Goal: Task Accomplishment & Management: Manage account settings

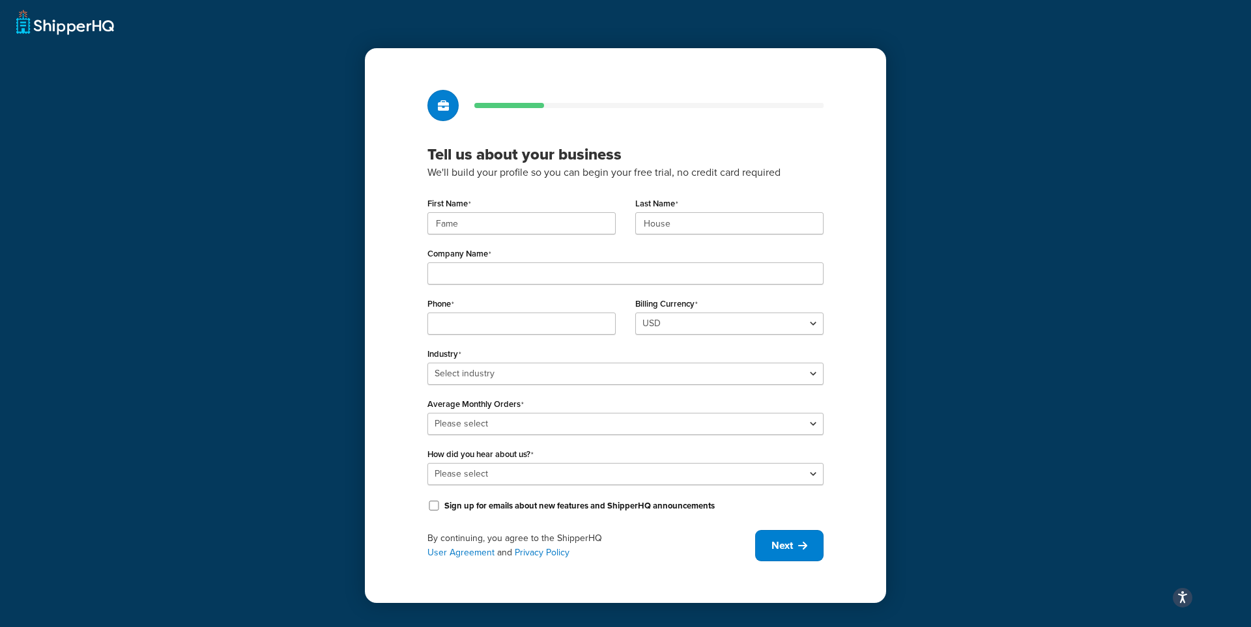
click at [535, 210] on div "First Name Fame" at bounding box center [521, 214] width 188 height 40
click at [531, 218] on input "Fame" at bounding box center [521, 223] width 188 height 22
paste input "UMG"
type input "UMG"
paste input "UMG"
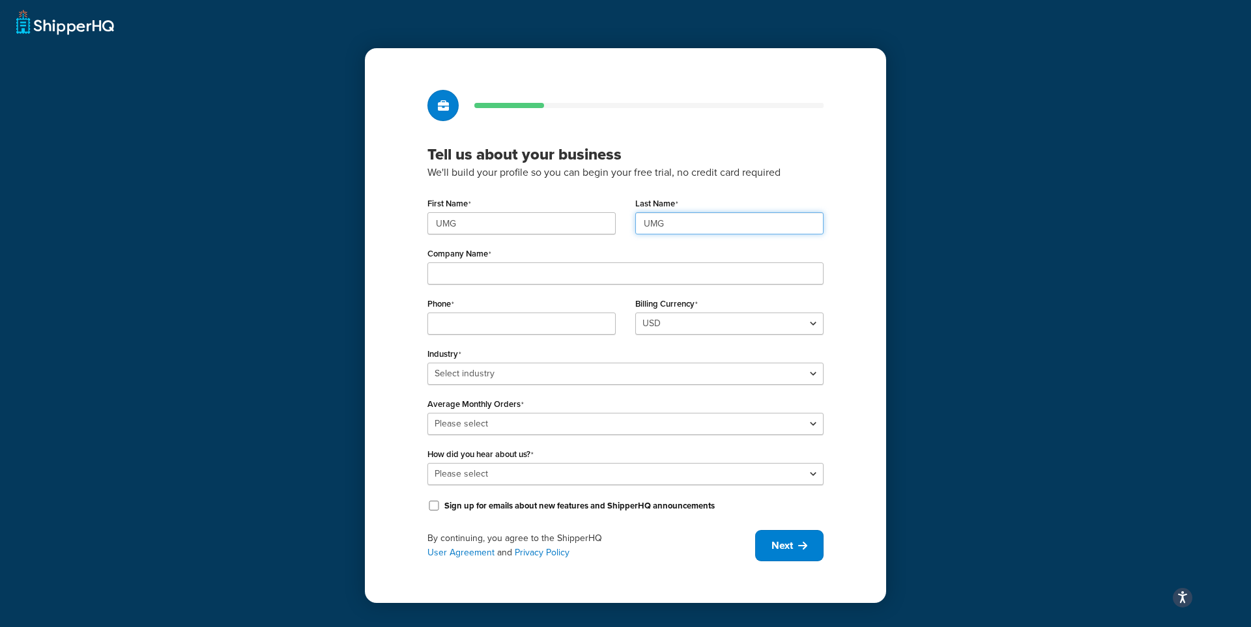
type input "UMG"
click at [504, 274] on input "Company Name" at bounding box center [625, 274] width 396 height 22
paste input "Universal Music Group"
type input "Universal Music Group"
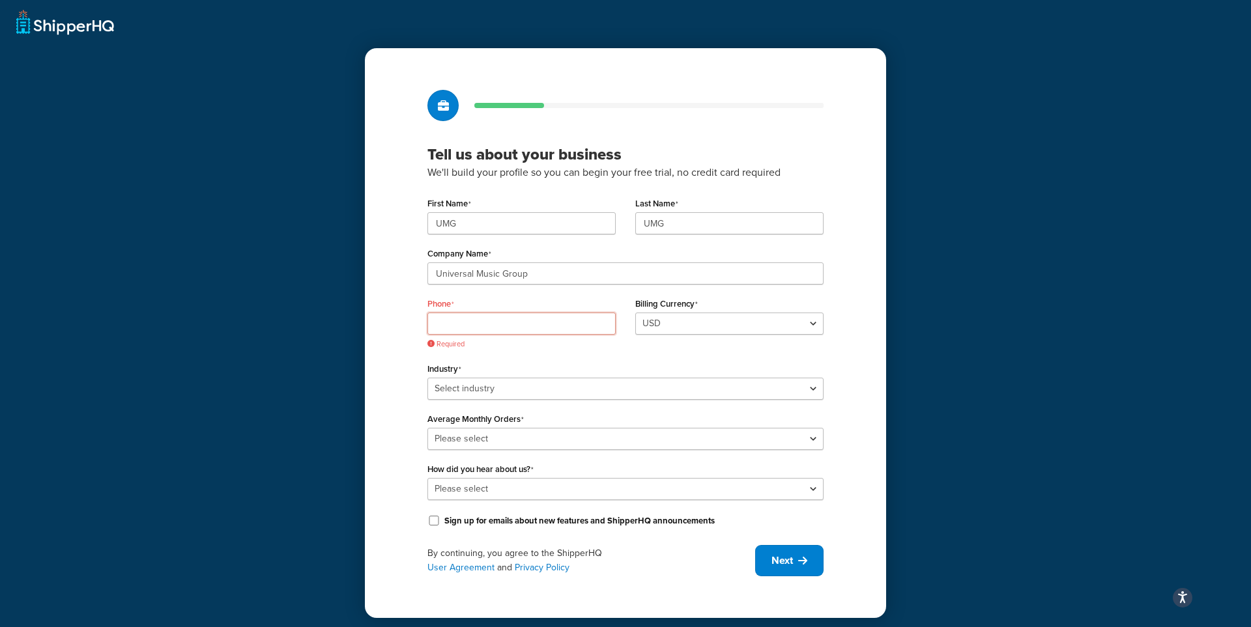
click at [503, 328] on input "Phone" at bounding box center [521, 324] width 188 height 22
paste input "8449137510"
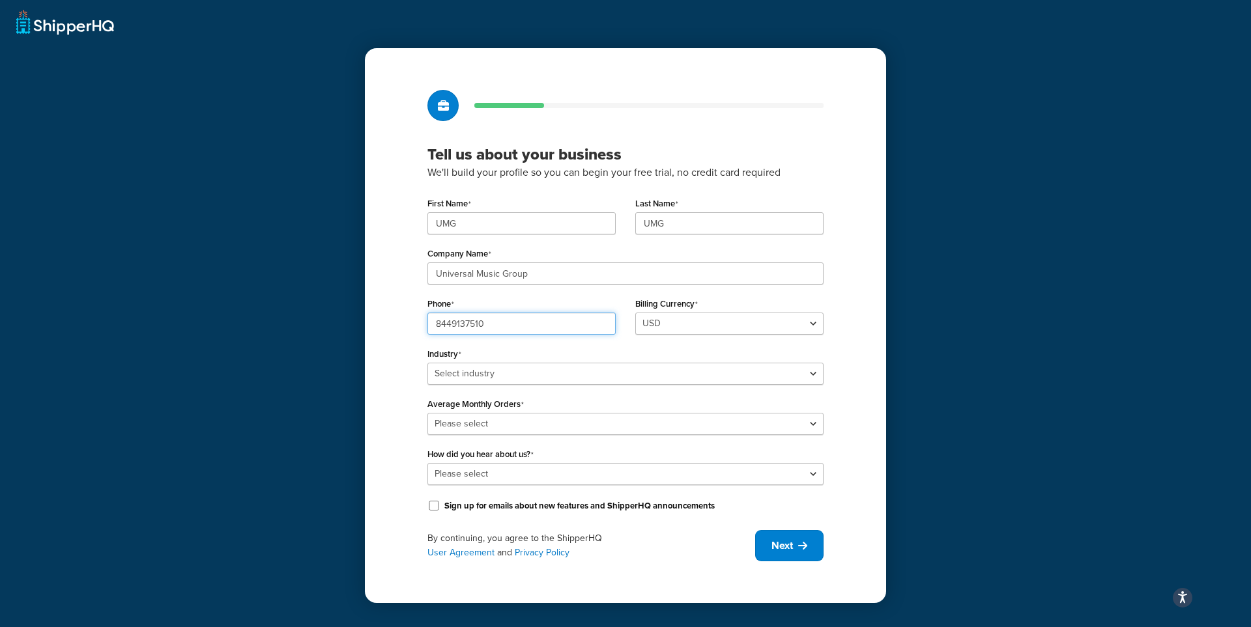
type input "8449137510"
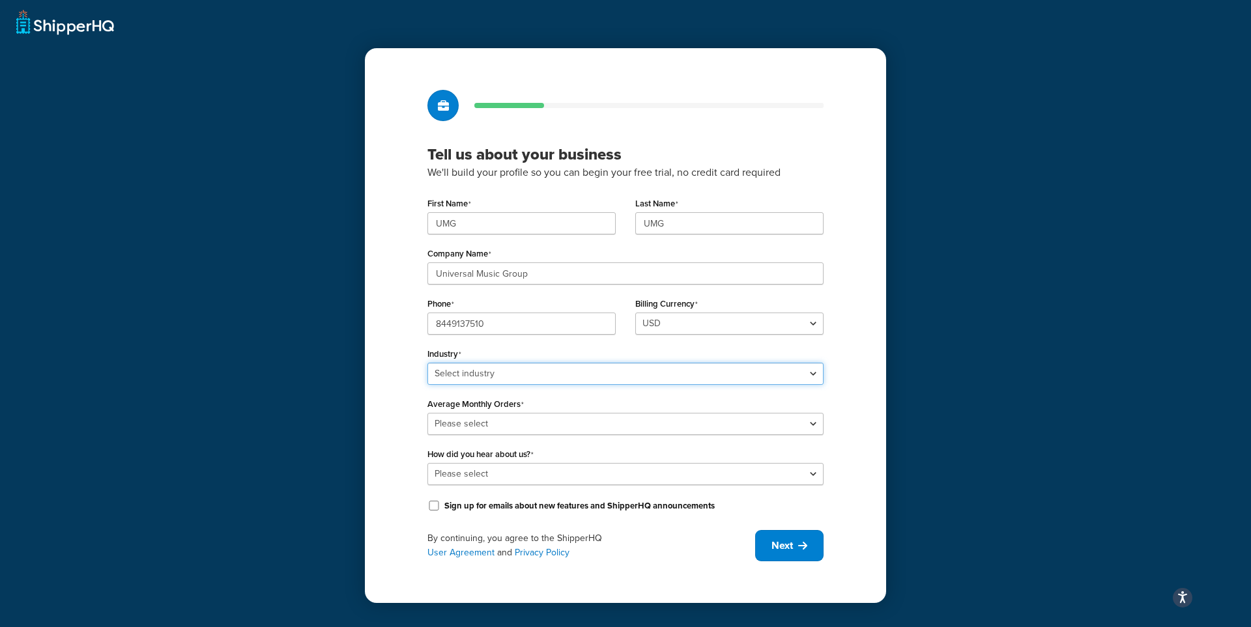
click at [526, 375] on select "Select industry Automotive Adult Agriculture Alcohol, Tobacco & CBD Arts & Craf…" at bounding box center [625, 374] width 396 height 22
select select "25"
click at [427, 363] on select "Select industry Automotive Adult Agriculture Alcohol, Tobacco & CBD Arts & Craf…" at bounding box center [625, 374] width 396 height 22
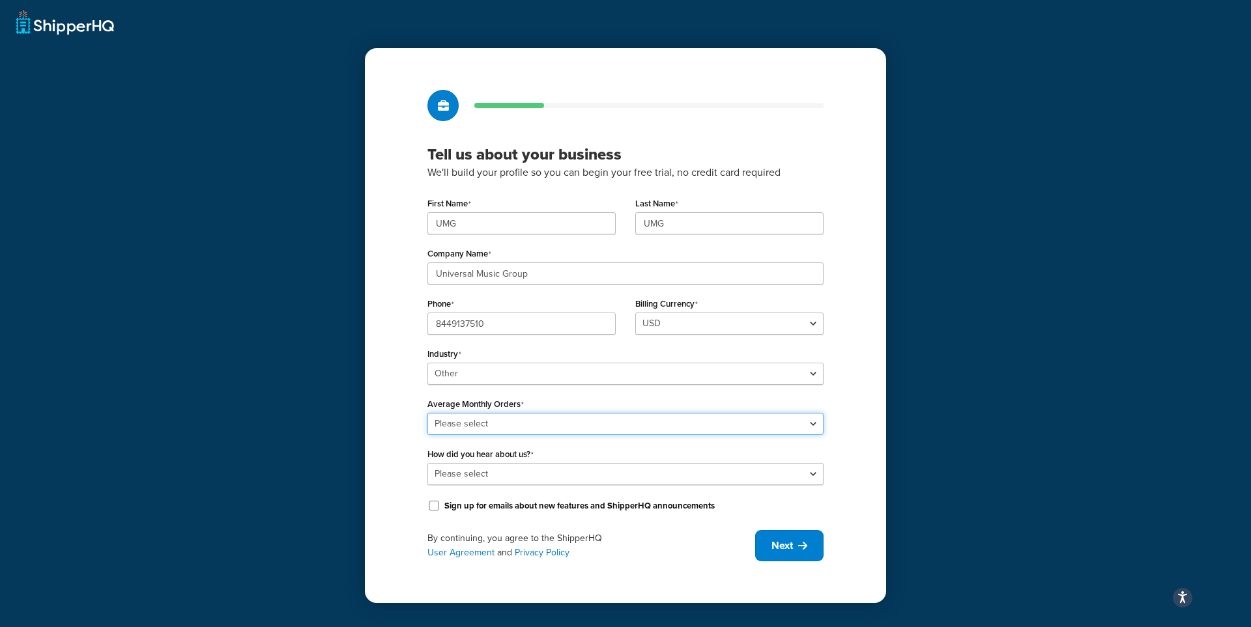
click at [571, 418] on select "Please select 0-500 501-1,000 1,001-10,000 10,001-20,000 Over 20,000" at bounding box center [625, 424] width 396 height 22
select select "4"
click at [427, 413] on select "Please select 0-500 501-1,000 1,001-10,000 10,001-20,000 Over 20,000" at bounding box center [625, 424] width 396 height 22
click at [692, 472] on select "Please select Online Search App Store or Marketplace Listing Referred by Agency…" at bounding box center [625, 474] width 396 height 22
select select "10"
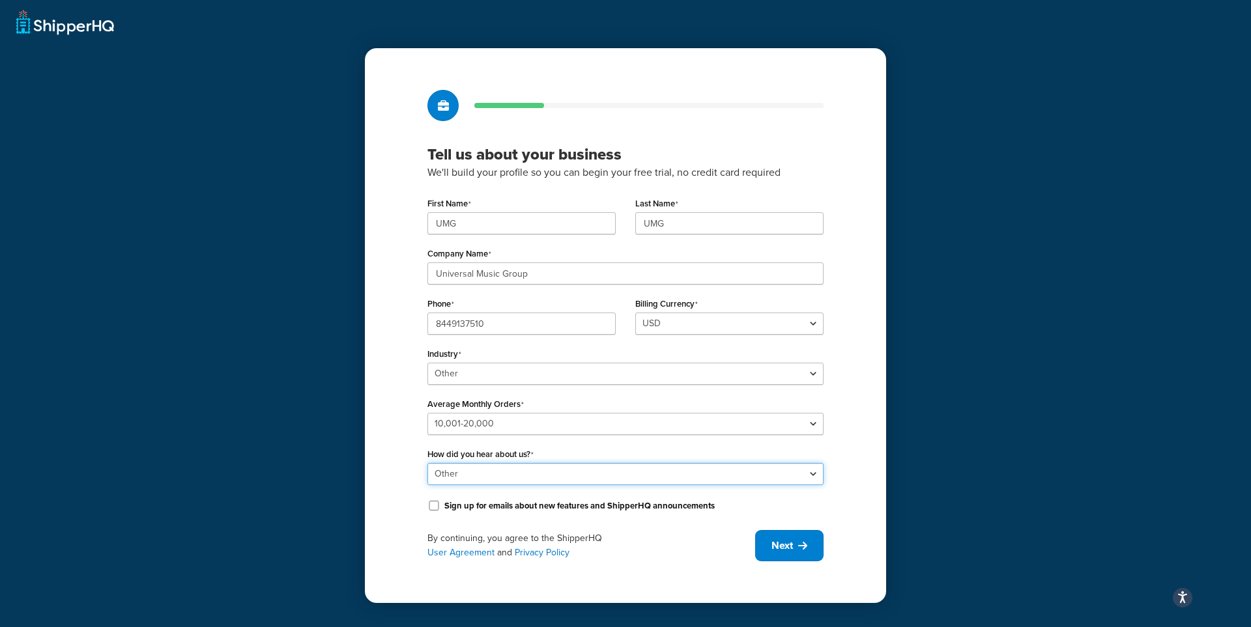
click at [427, 463] on select "Please select Online Search App Store or Marketplace Listing Referred by Agency…" at bounding box center [625, 474] width 396 height 22
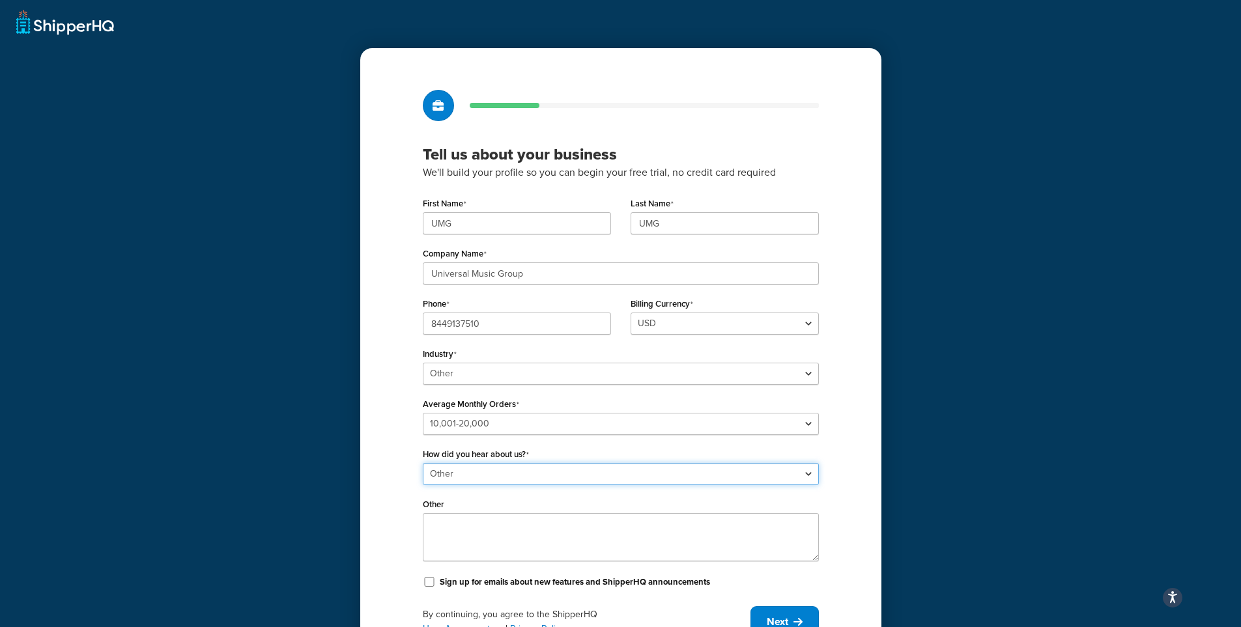
scroll to position [65, 0]
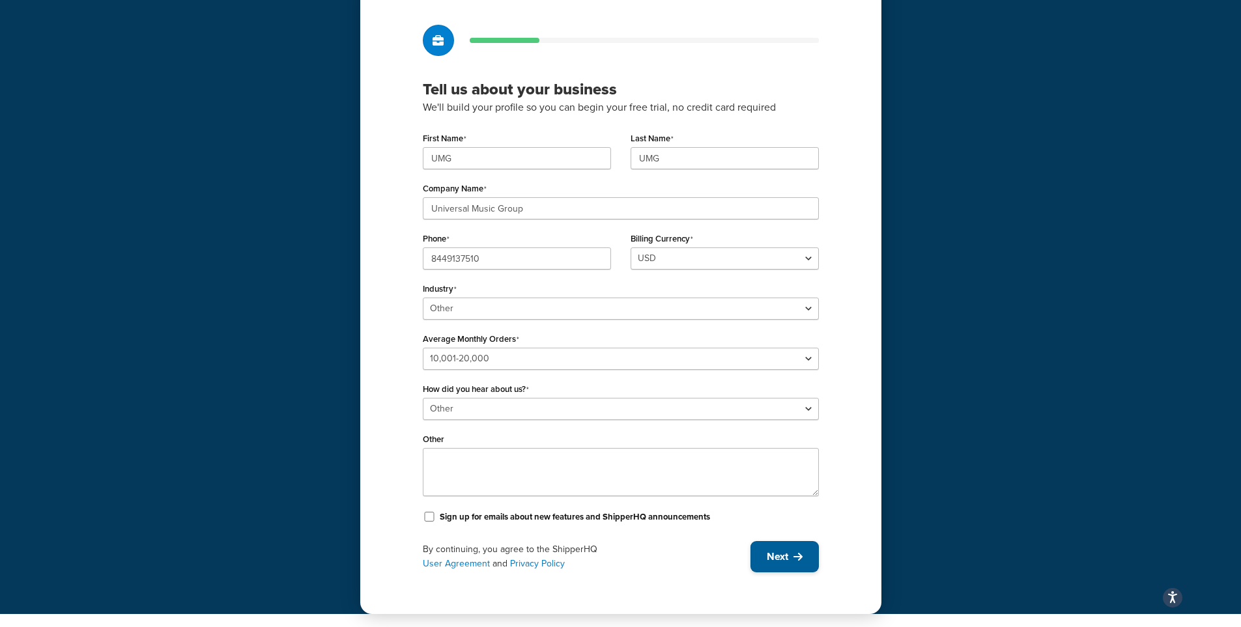
click at [772, 552] on span "Next" at bounding box center [778, 557] width 22 height 14
click at [1100, 320] on div "Tell us about your business We'll build your profile so you can begin your free…" at bounding box center [620, 275] width 1241 height 680
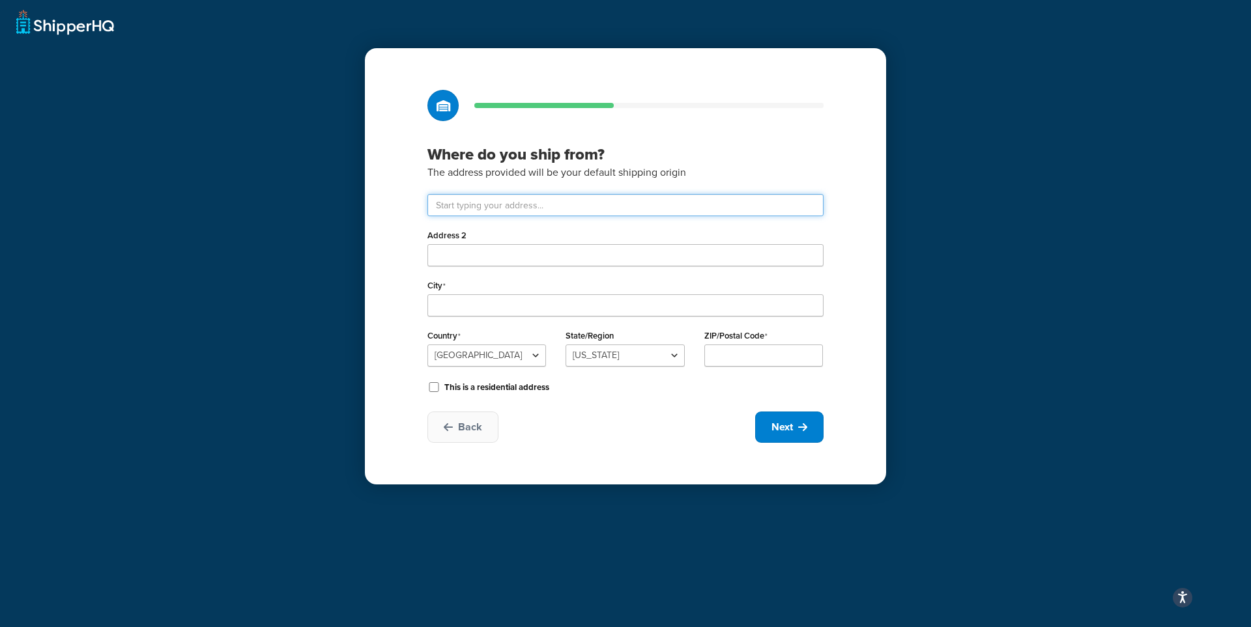
click at [573, 205] on input "text" at bounding box center [625, 205] width 396 height 22
type input "123 S Broad St"
type input "Philadelphia"
select select "38"
type input "19109"
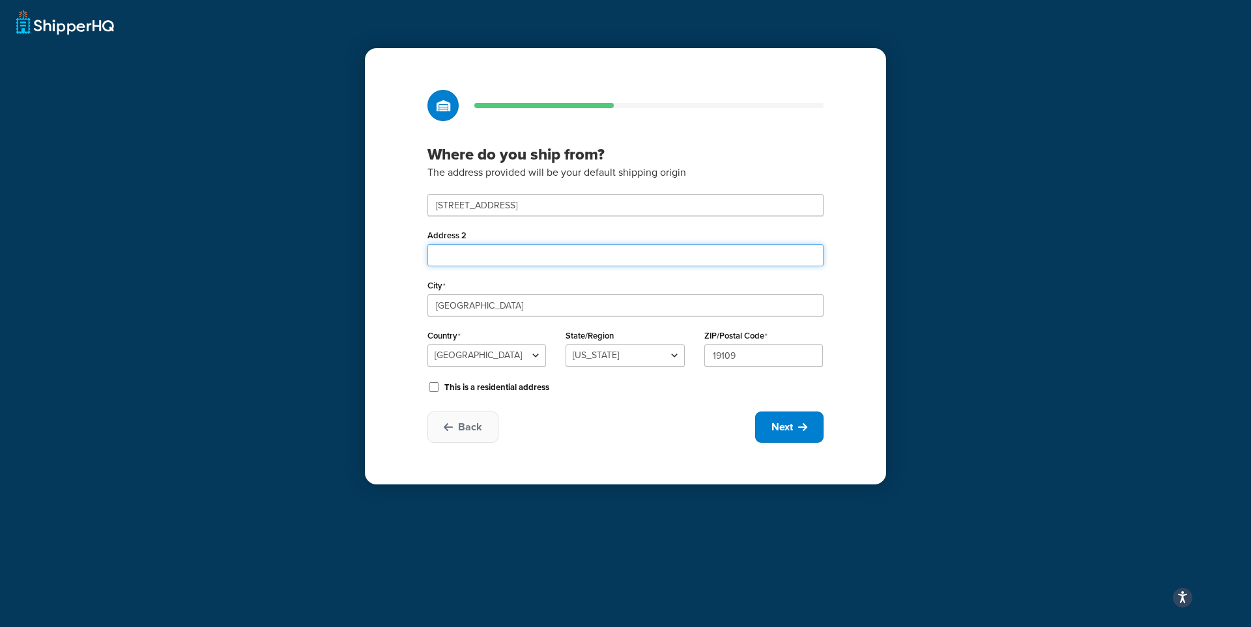
click at [662, 260] on input "Address 2" at bounding box center [625, 255] width 396 height 22
type input "26th Floor"
click at [635, 486] on div "Where do you ship from? The address provided will be your default shipping orig…" at bounding box center [625, 313] width 1251 height 627
click at [796, 425] on button "Next" at bounding box center [789, 427] width 68 height 31
select select "1"
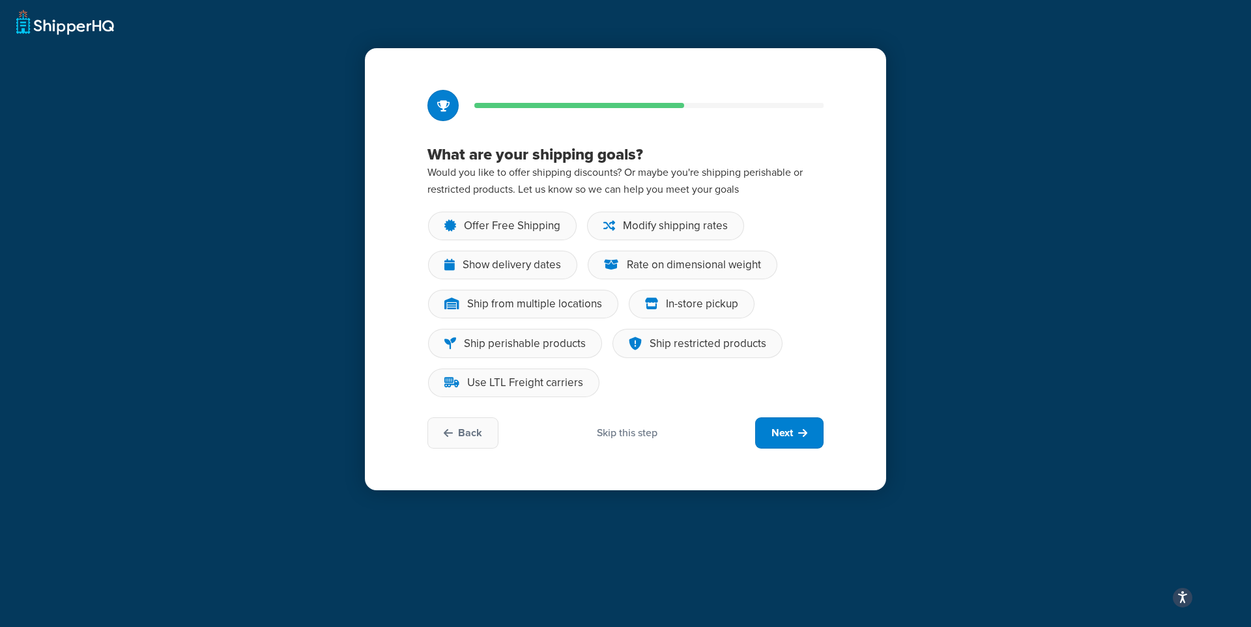
click at [629, 433] on div "Skip this step" at bounding box center [627, 433] width 61 height 14
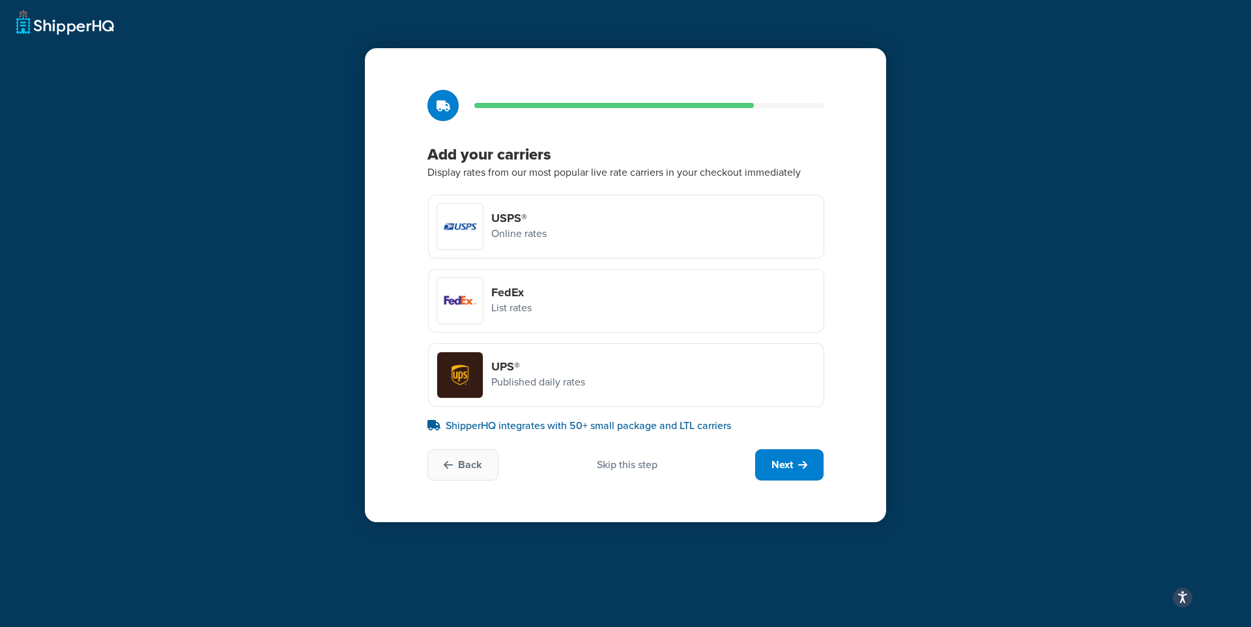
click at [642, 465] on div "Skip this step" at bounding box center [627, 465] width 61 height 14
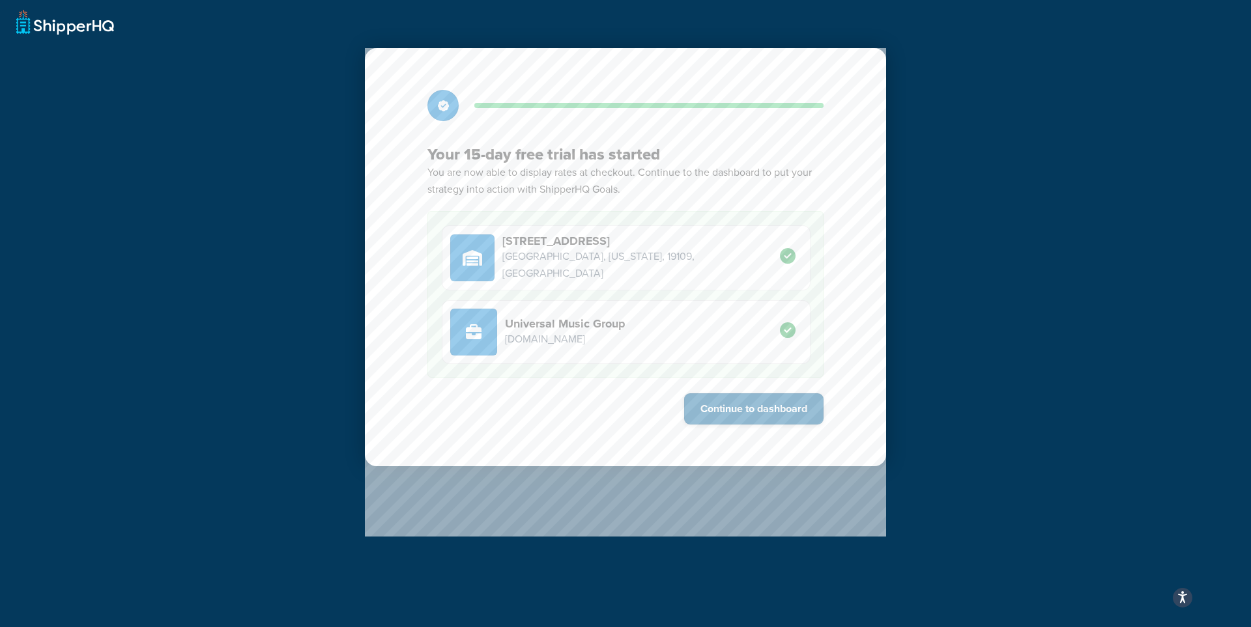
click at [736, 413] on button "Continue to dashboard" at bounding box center [753, 409] width 139 height 31
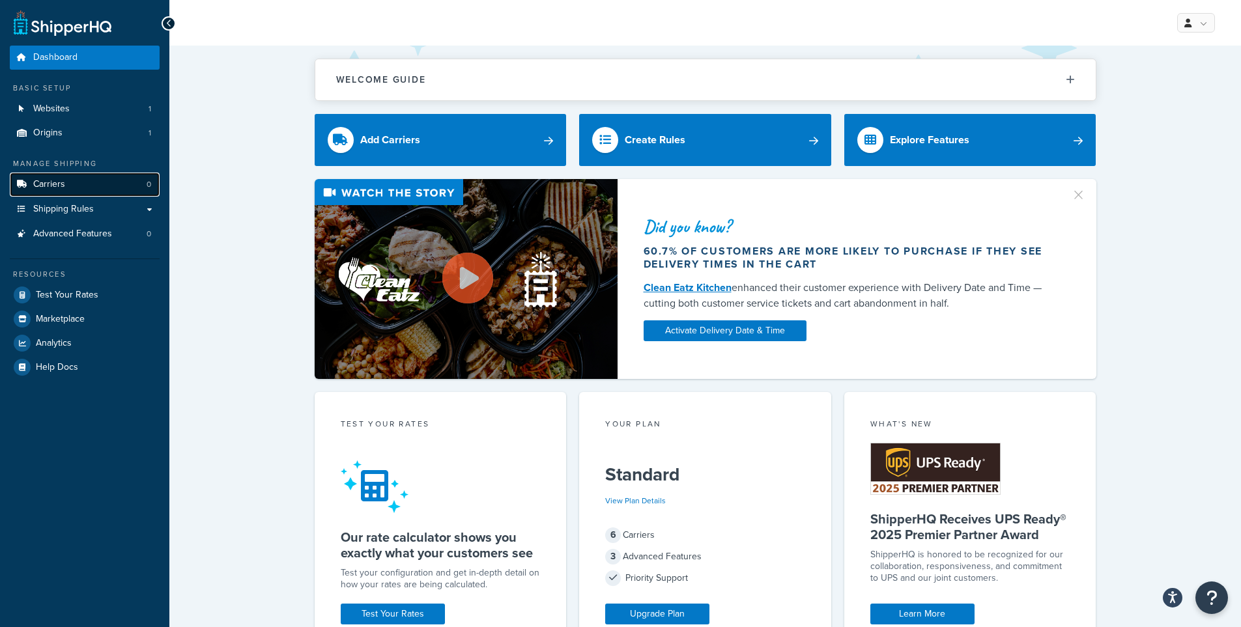
click at [57, 182] on span "Carriers" at bounding box center [49, 184] width 32 height 11
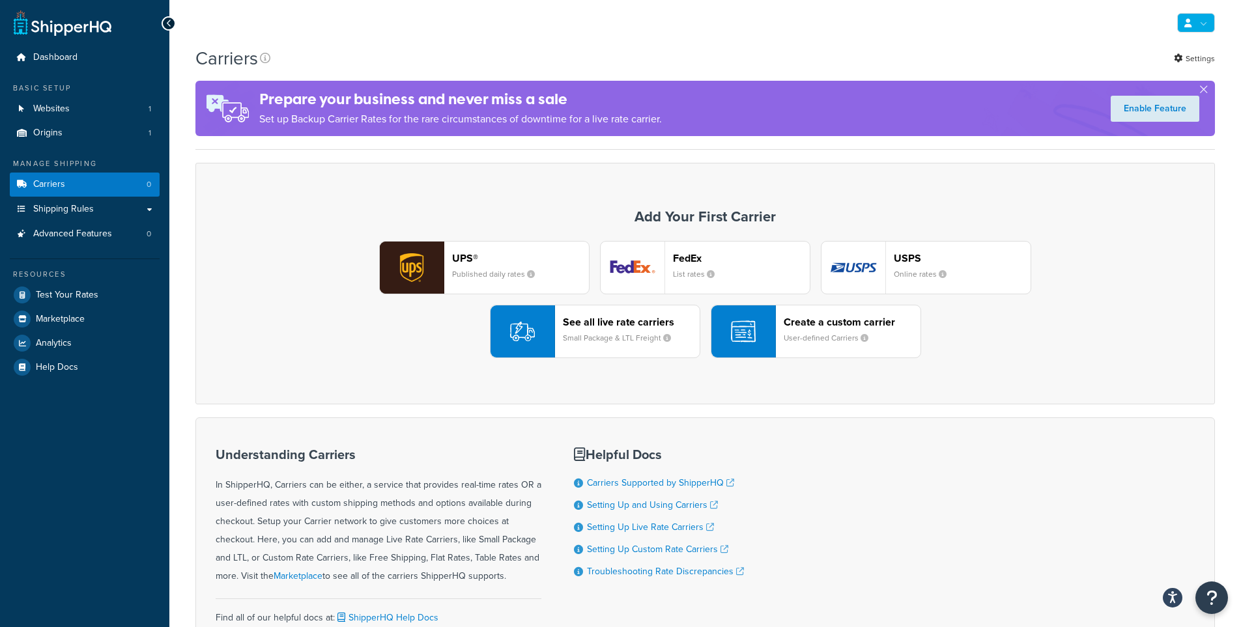
click at [1196, 22] on link at bounding box center [1196, 23] width 38 height 20
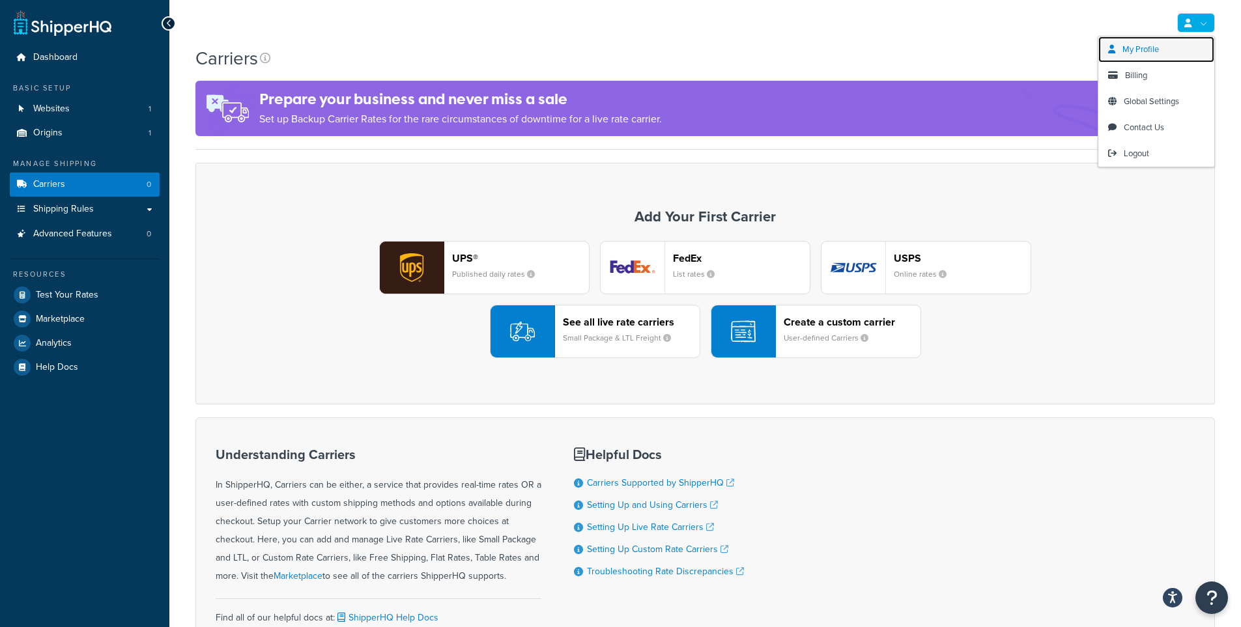
click at [1188, 61] on link "My Profile" at bounding box center [1157, 49] width 116 height 26
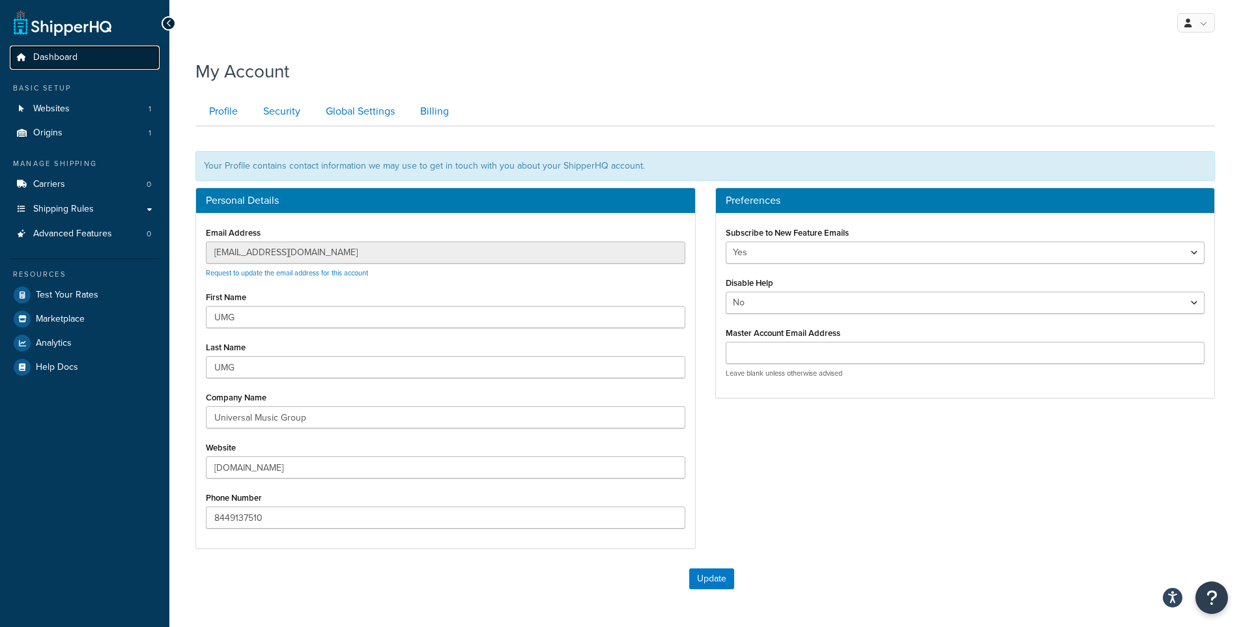
click at [64, 52] on span "Dashboard" at bounding box center [55, 57] width 44 height 11
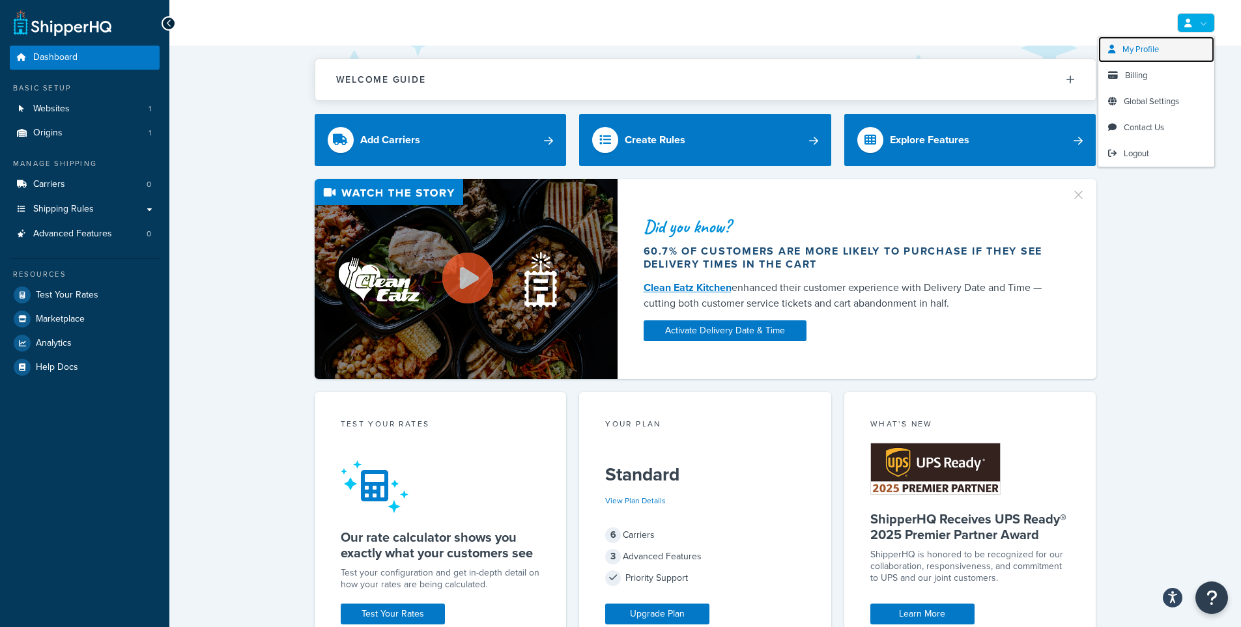
click at [1170, 52] on link "My Profile" at bounding box center [1157, 49] width 116 height 26
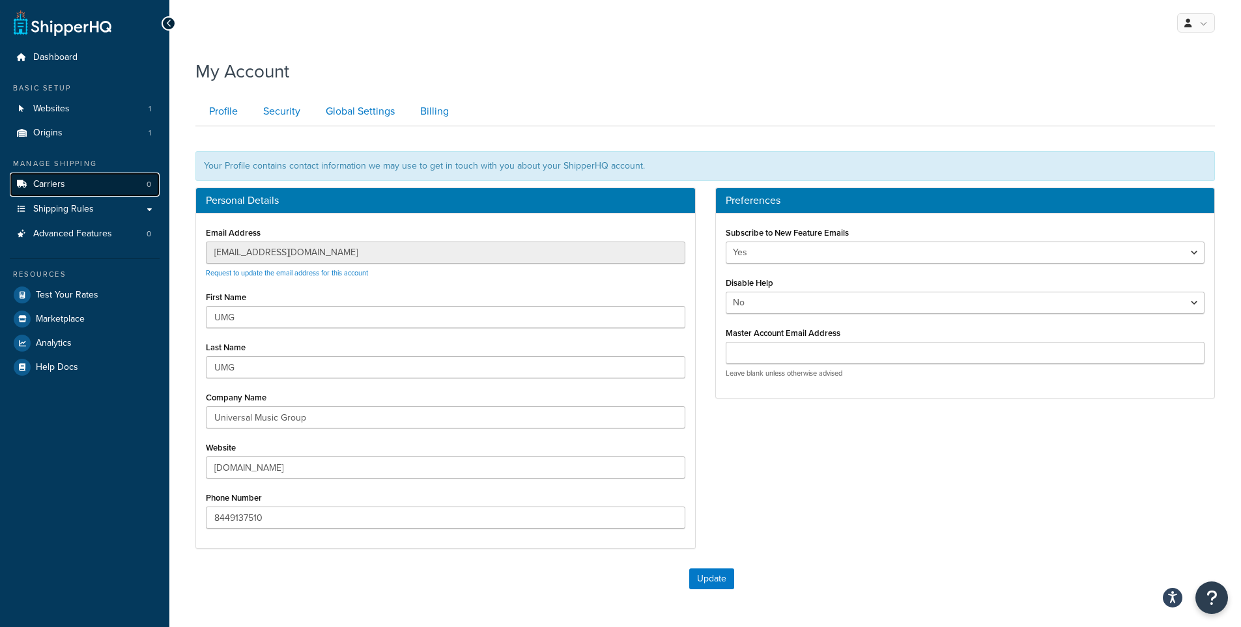
click at [66, 192] on link "Carriers 0" at bounding box center [85, 185] width 150 height 24
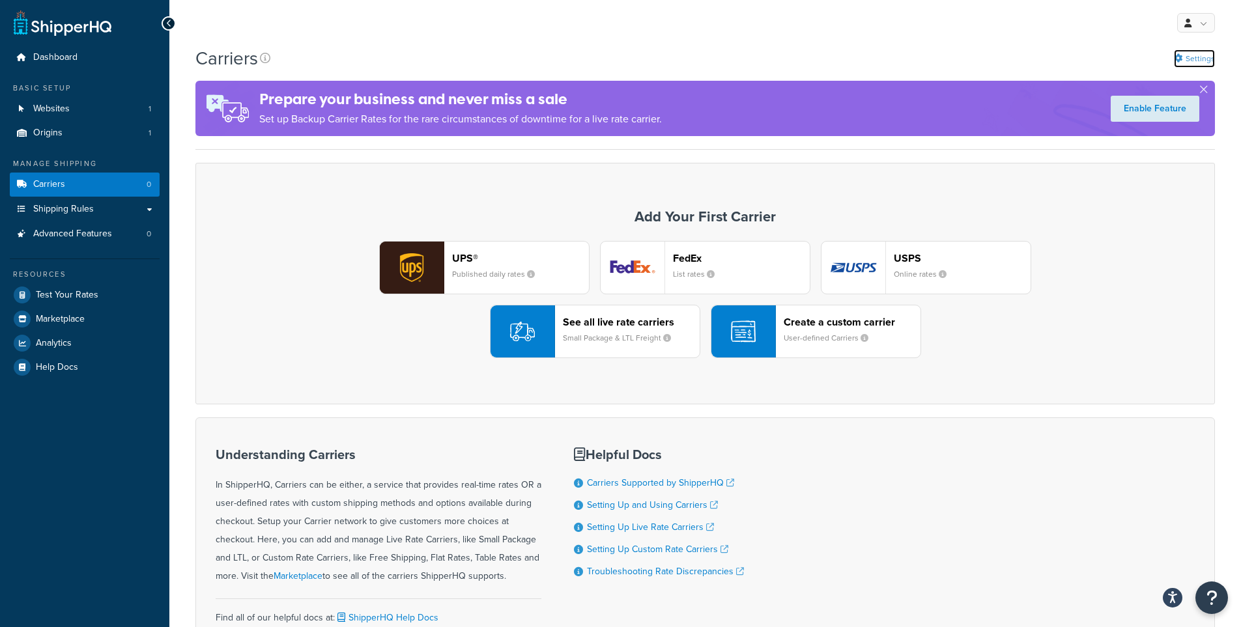
click at [1196, 63] on link "Settings" at bounding box center [1194, 59] width 41 height 18
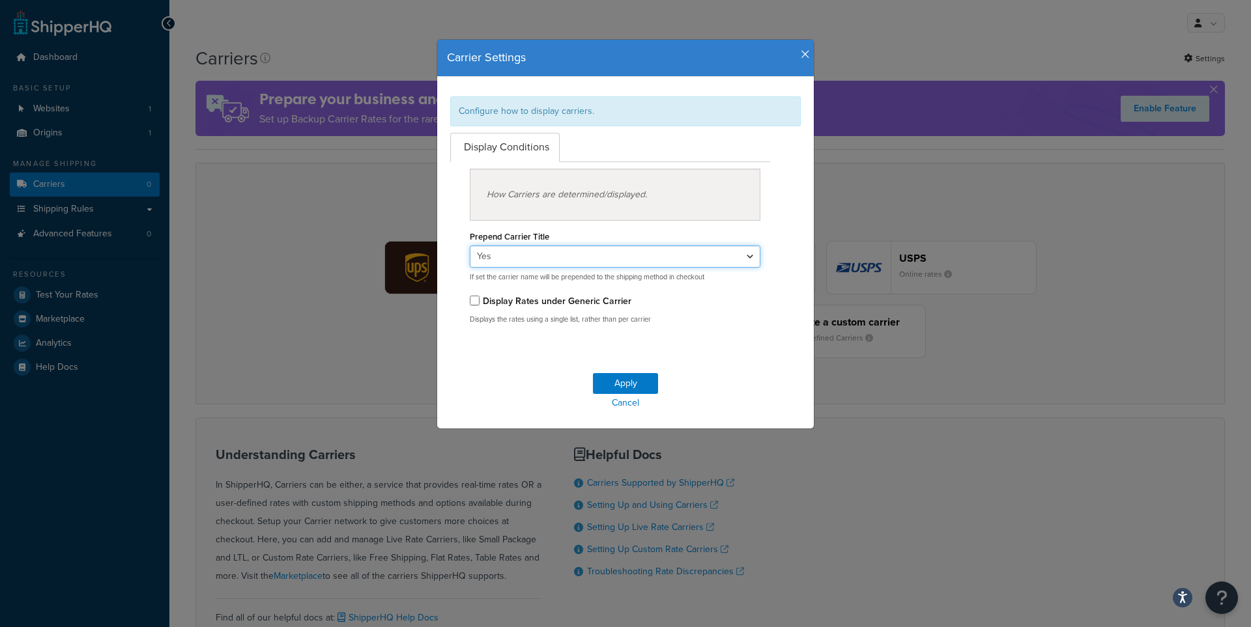
click at [568, 249] on select "Yes No" at bounding box center [615, 257] width 291 height 22
select select "false"
click at [470, 246] on select "Yes No" at bounding box center [615, 257] width 291 height 22
click at [634, 384] on button "Apply" at bounding box center [625, 383] width 65 height 21
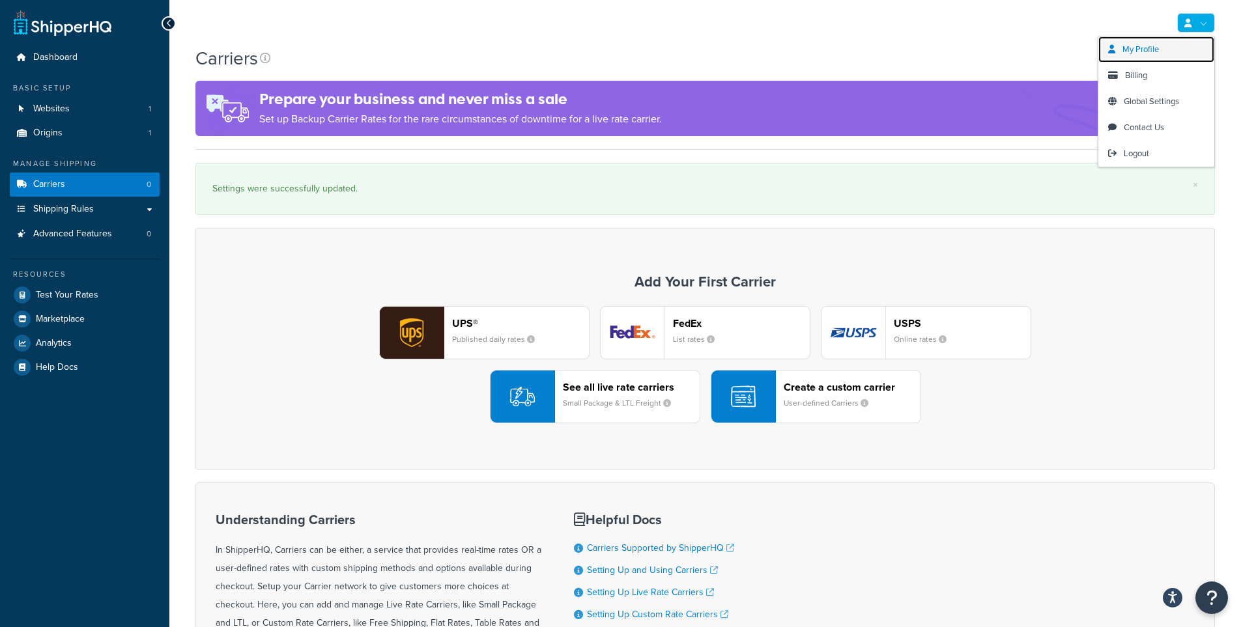
click at [1174, 50] on link "My Profile" at bounding box center [1157, 49] width 116 height 26
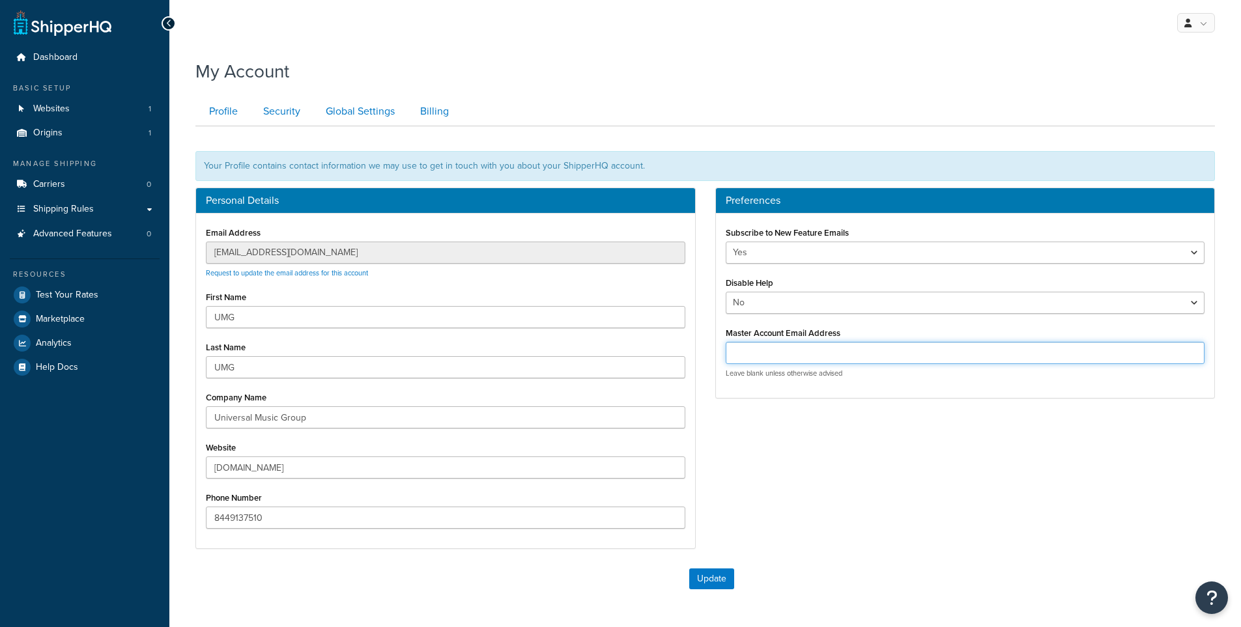
click at [986, 351] on input "Master Account Email Address" at bounding box center [966, 353] width 480 height 22
type input "[EMAIL_ADDRESS][DOMAIN_NAME]"
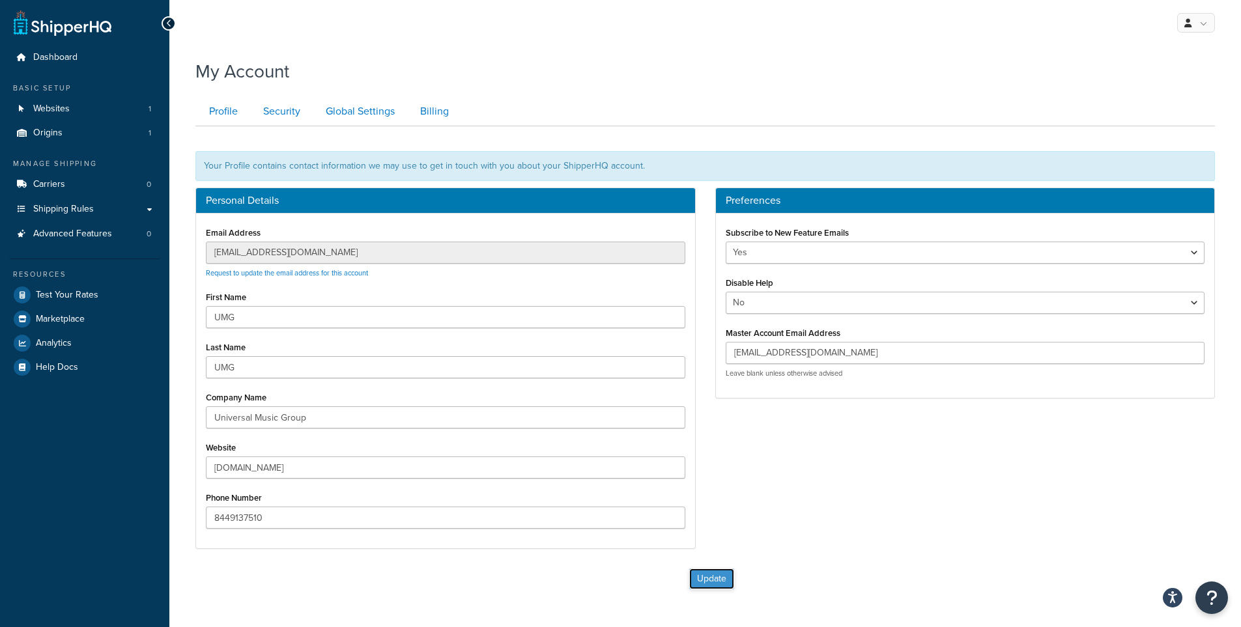
click at [696, 575] on button "Update" at bounding box center [711, 579] width 45 height 21
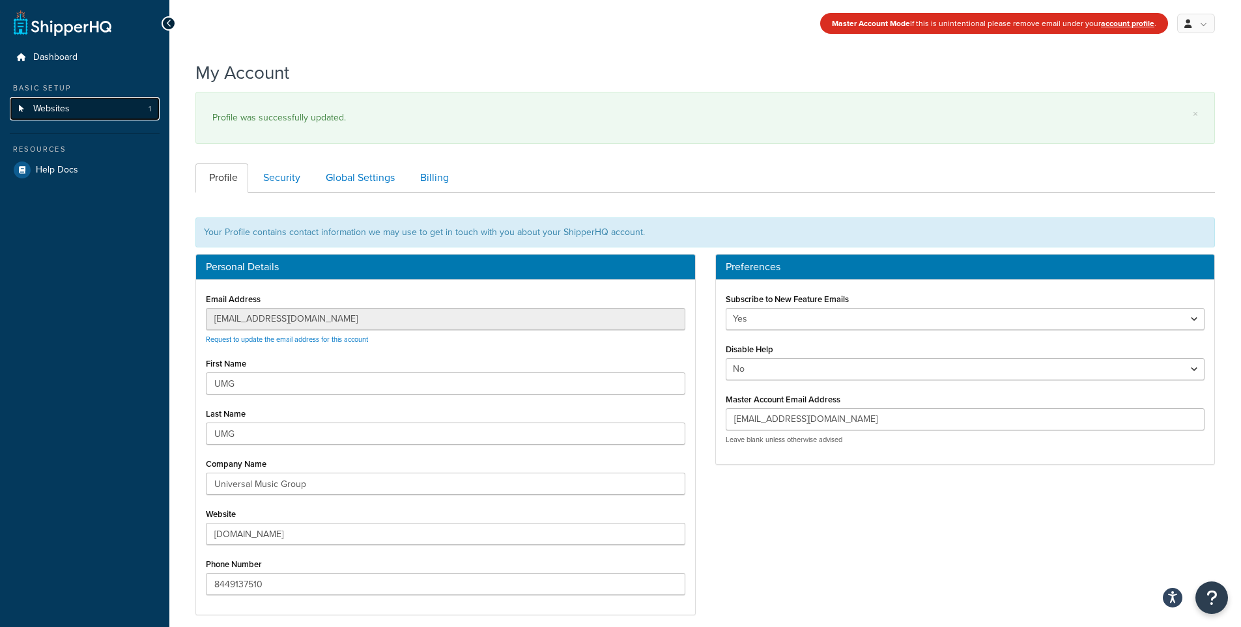
click at [108, 106] on link "Websites 1" at bounding box center [85, 109] width 150 height 24
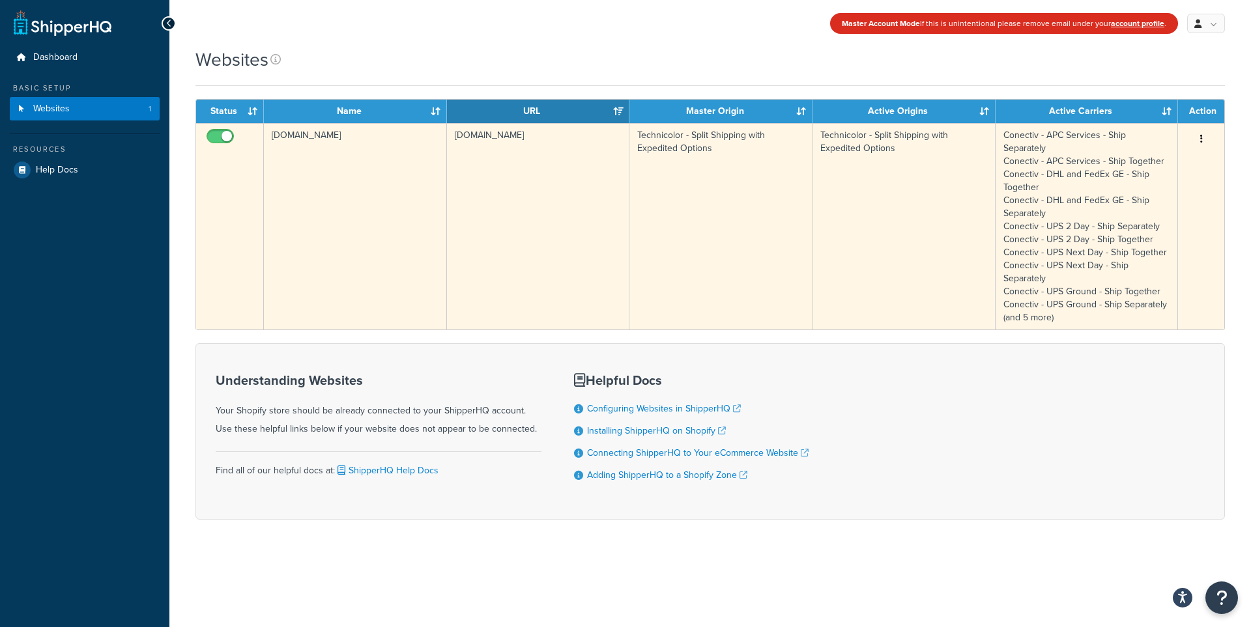
click at [1202, 134] on icon "button" at bounding box center [1201, 138] width 3 height 9
click at [1192, 165] on link "Edit" at bounding box center [1148, 165] width 103 height 27
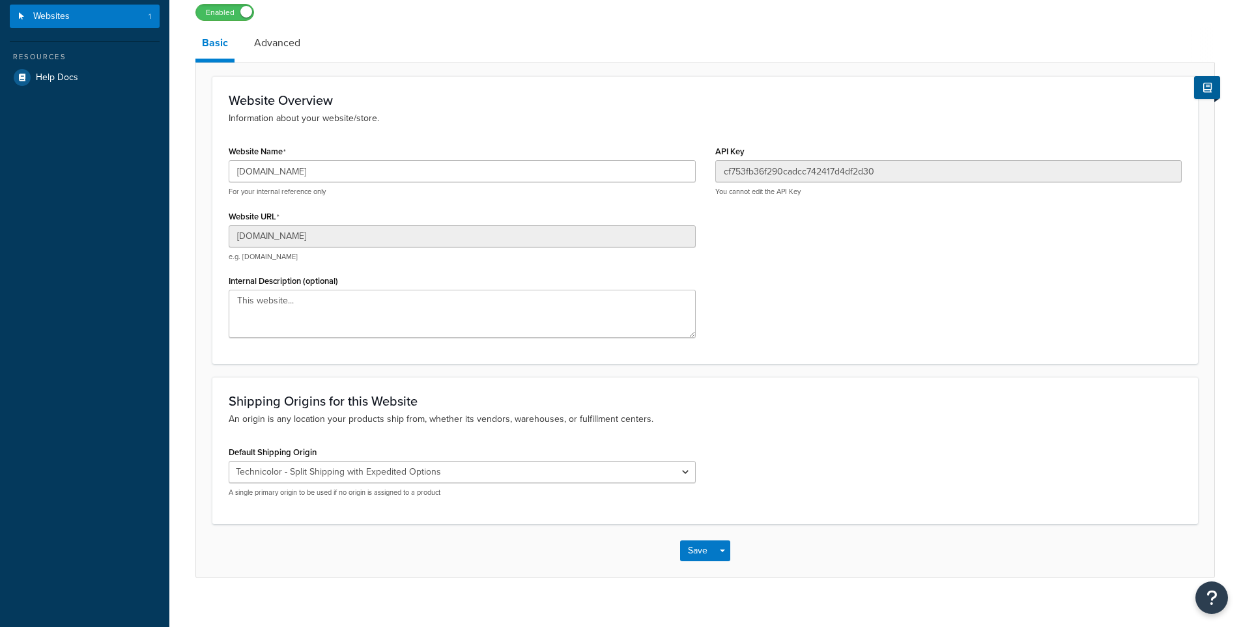
scroll to position [100, 0]
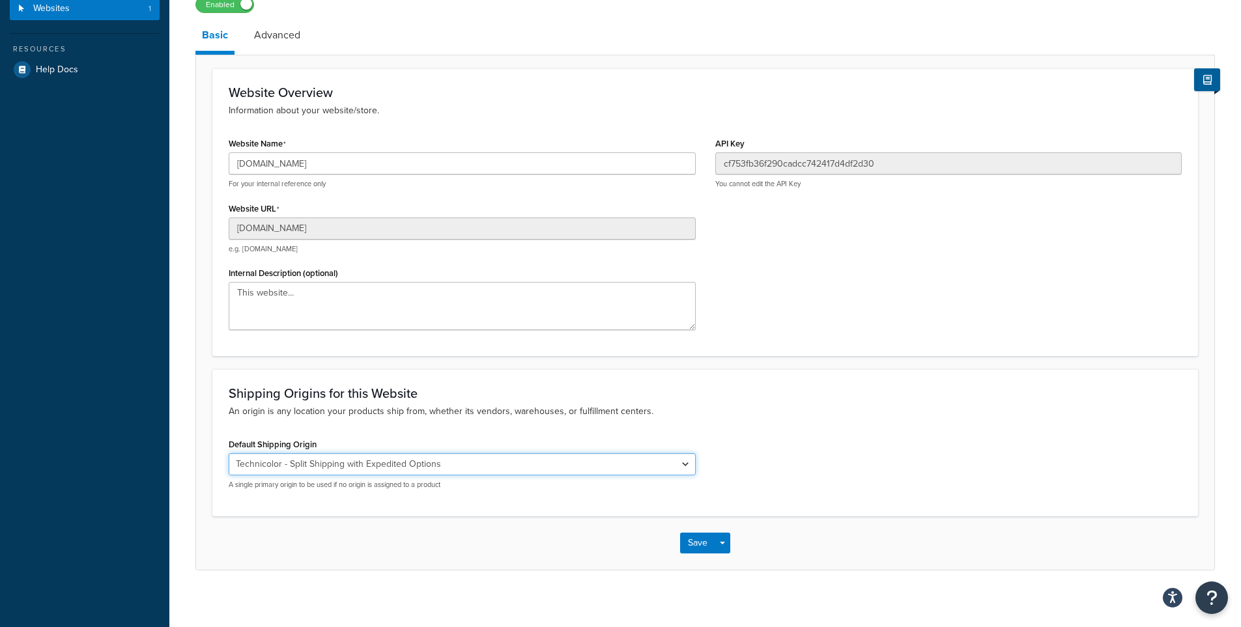
click at [560, 465] on select "El Famoso Artist Endeavor (OG) Graphik Dimensions Artivise Printful [PERSON_NAM…" at bounding box center [462, 464] width 467 height 22
select select "138040"
click at [229, 453] on select "El Famoso Artist Endeavor (OG) Graphik Dimensions Artivise Printful [PERSON_NAM…" at bounding box center [462, 464] width 467 height 22
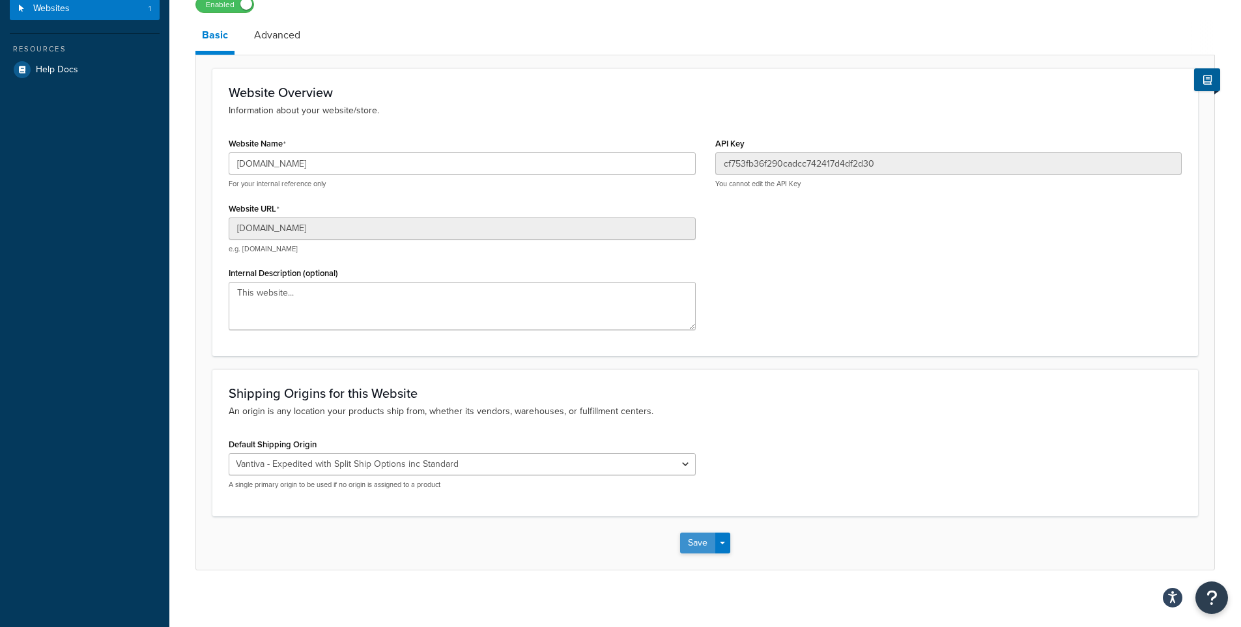
click at [690, 545] on button "Save" at bounding box center [697, 543] width 35 height 21
